Goal: Contribute content: Add original content to the website for others to see

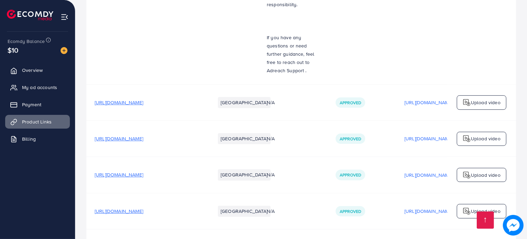
scroll to position [4798, 0]
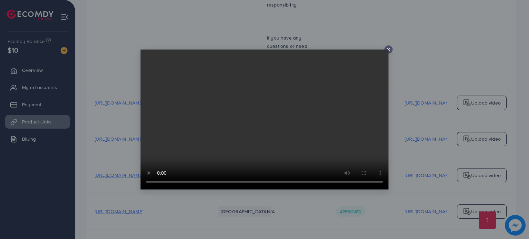
click at [387, 50] on video at bounding box center [264, 120] width 248 height 140
click at [388, 49] on icon at bounding box center [389, 50] width 6 height 6
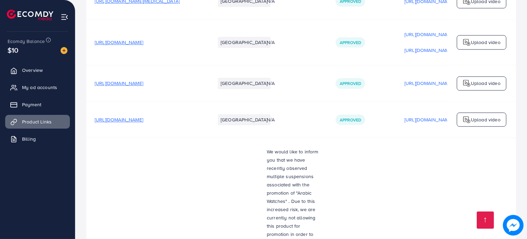
scroll to position [4493, 0]
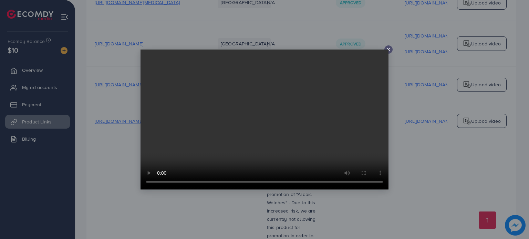
click at [387, 50] on video at bounding box center [264, 120] width 248 height 140
click at [390, 48] on line at bounding box center [388, 49] width 3 height 3
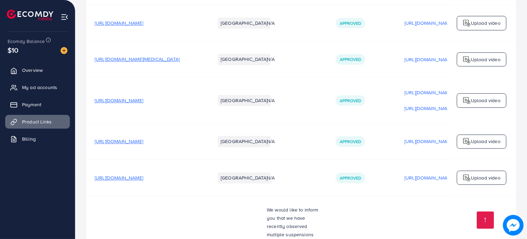
scroll to position [4436, 0]
click at [417, 174] on p "[URL][DOMAIN_NAME]" at bounding box center [429, 178] width 49 height 8
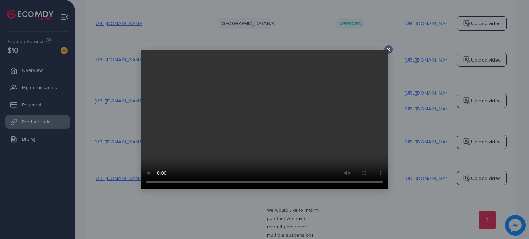
click at [389, 50] on icon at bounding box center [389, 50] width 6 height 6
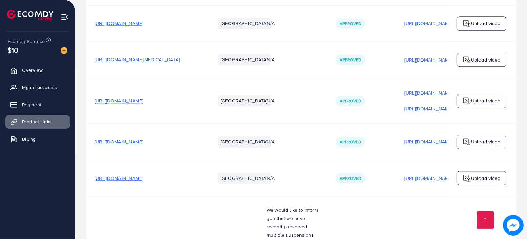
click at [424, 138] on p "[URL][DOMAIN_NAME]" at bounding box center [429, 142] width 49 height 8
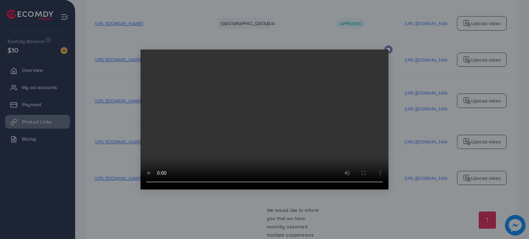
click at [389, 50] on icon at bounding box center [389, 50] width 6 height 6
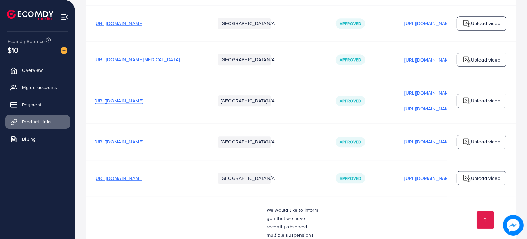
click at [474, 138] on p "Upload video" at bounding box center [486, 142] width 30 height 8
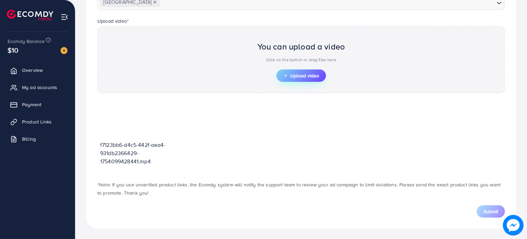
click at [309, 71] on button "Upload video" at bounding box center [302, 76] width 50 height 12
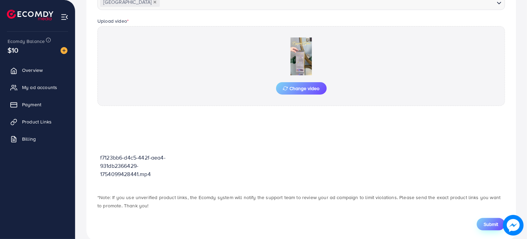
click at [492, 221] on span "Submit" at bounding box center [491, 224] width 14 height 7
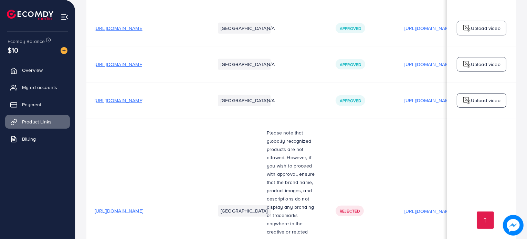
scroll to position [3316, 0]
click at [424, 97] on p "[URL][DOMAIN_NAME]" at bounding box center [429, 101] width 49 height 8
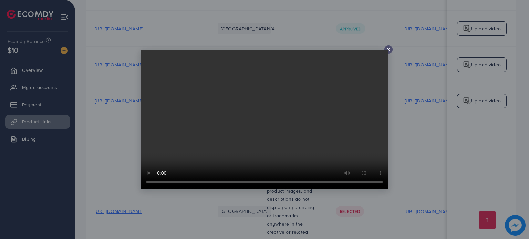
click at [387, 51] on video at bounding box center [264, 120] width 248 height 140
click at [389, 50] on line at bounding box center [388, 49] width 3 height 3
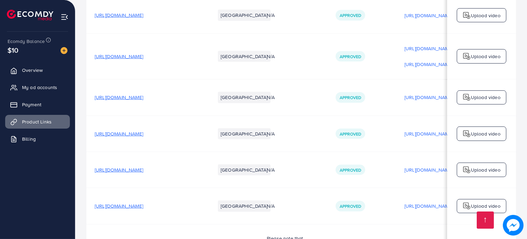
scroll to position [3204, 0]
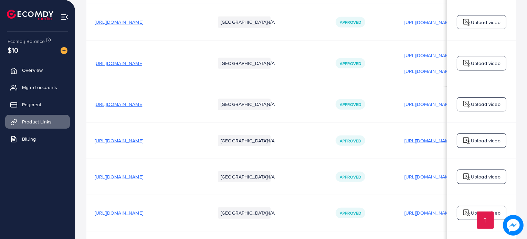
click at [415, 137] on p "[URL][DOMAIN_NAME]" at bounding box center [429, 141] width 49 height 8
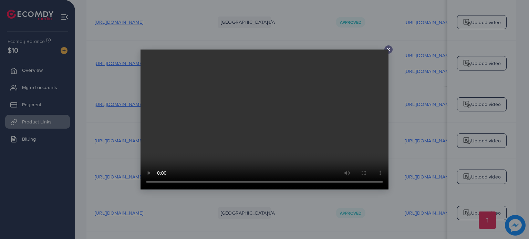
click at [389, 48] on line at bounding box center [388, 49] width 3 height 3
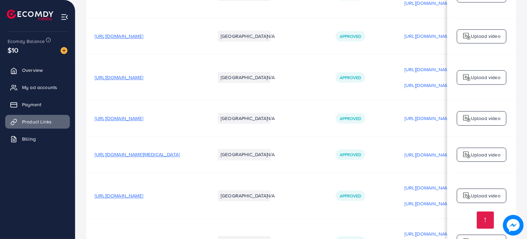
scroll to position [4345, 0]
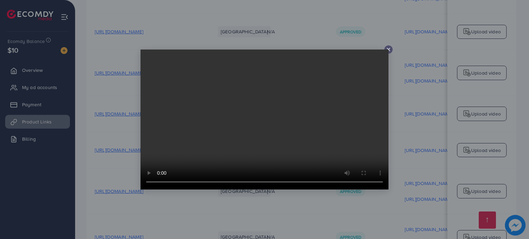
click at [387, 51] on video at bounding box center [264, 120] width 248 height 140
click at [388, 50] on video at bounding box center [264, 120] width 248 height 140
click at [389, 50] on line at bounding box center [388, 49] width 3 height 3
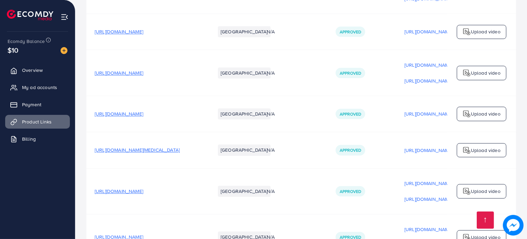
scroll to position [0, 116]
